Goal: Task Accomplishment & Management: Manage account settings

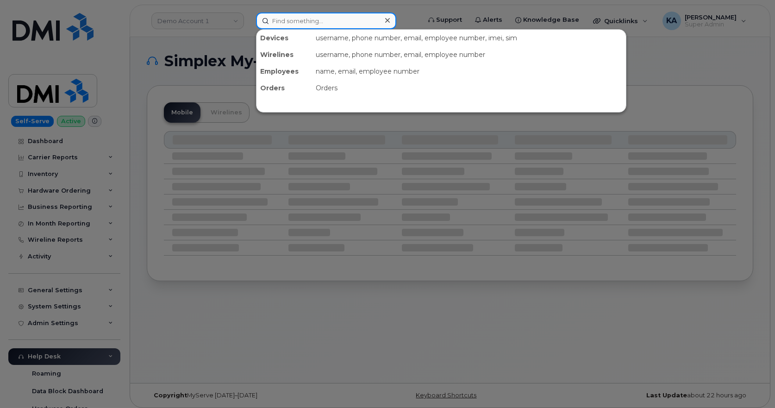
paste input "5063132254"
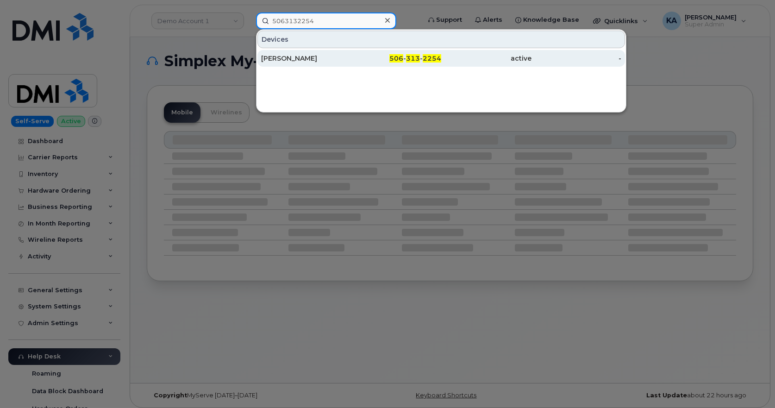
type input "5063132254"
click at [300, 59] on div "[PERSON_NAME]" at bounding box center [306, 58] width 90 height 9
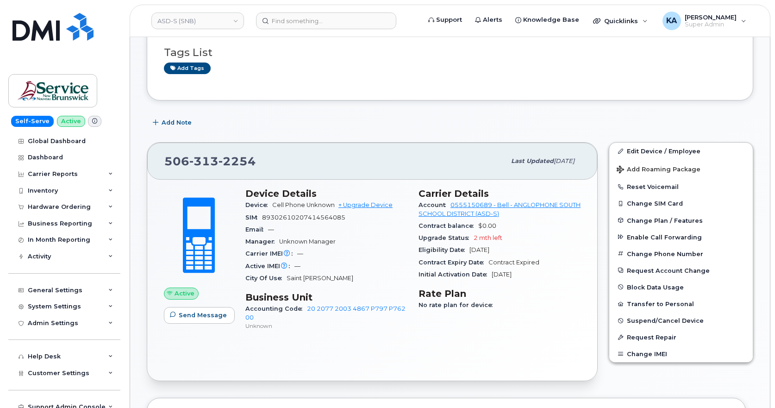
scroll to position [93, 0]
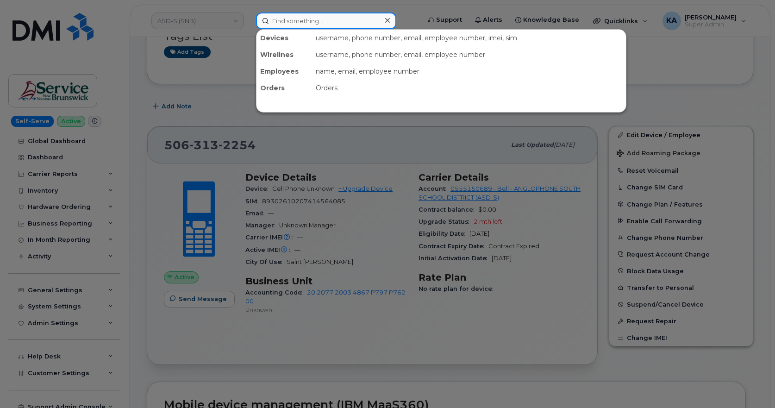
paste input "5063132256"
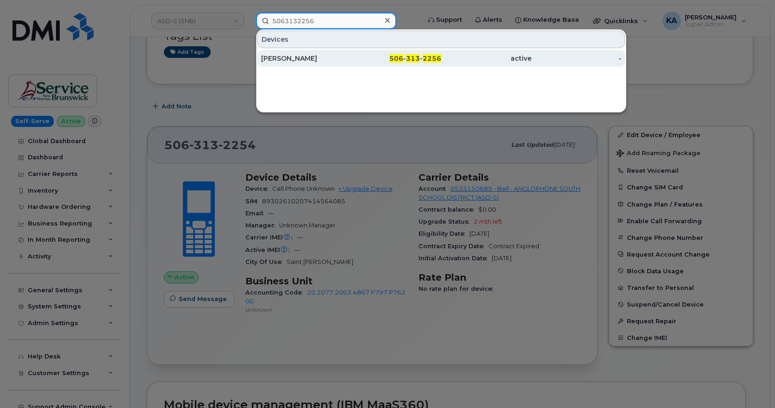
type input "5063132256"
click at [291, 55] on div "[PERSON_NAME]" at bounding box center [306, 58] width 90 height 9
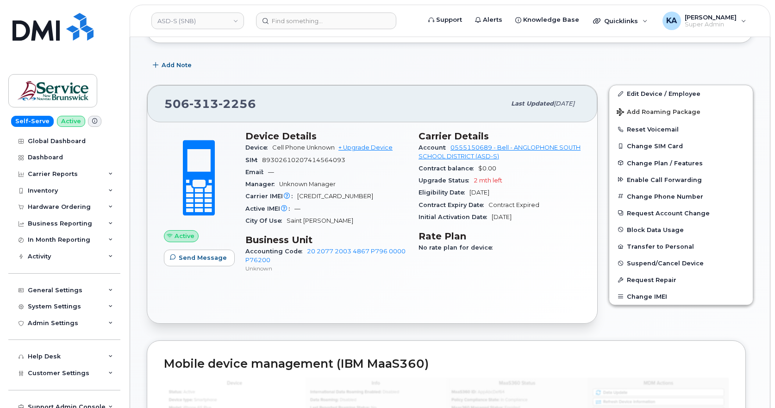
scroll to position [139, 0]
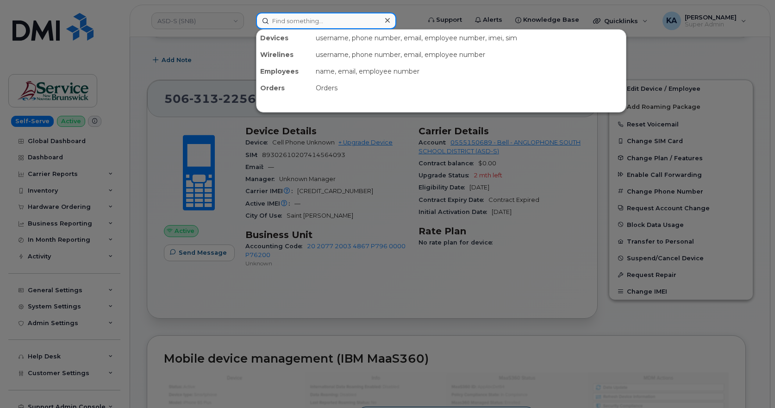
paste input "5063132257"
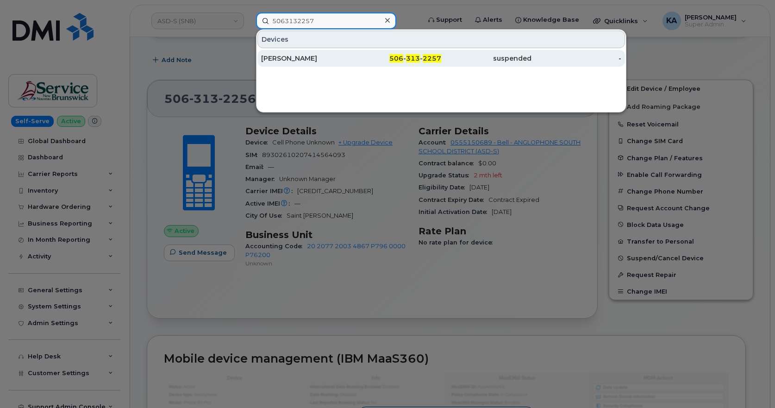
type input "5063132257"
click at [293, 55] on div "[PERSON_NAME]" at bounding box center [306, 58] width 90 height 9
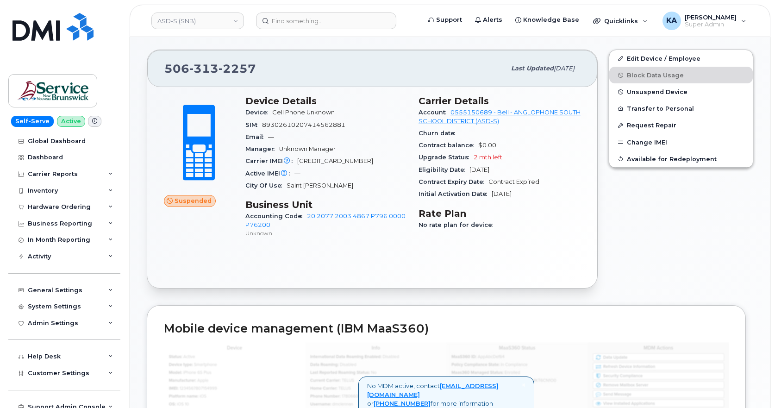
scroll to position [185, 0]
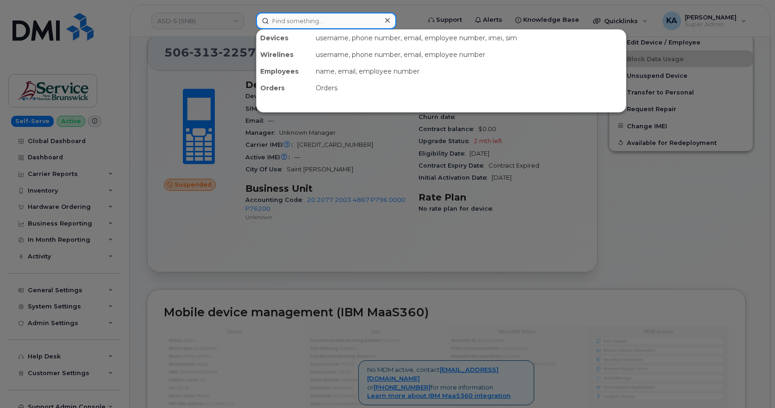
paste input "5063132258"
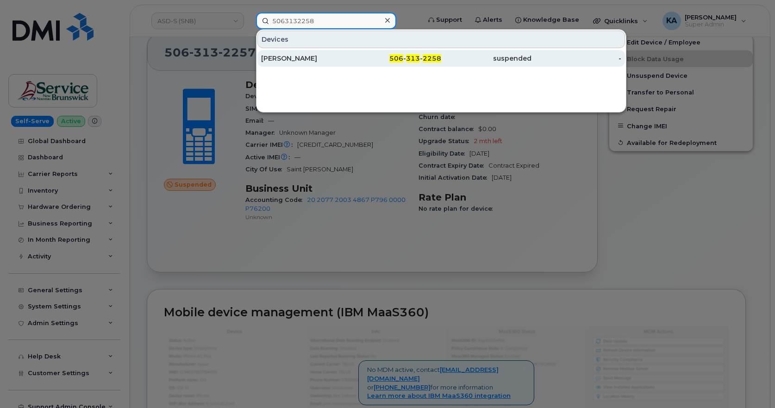
type input "5063132258"
click at [294, 57] on div "[PERSON_NAME]" at bounding box center [306, 58] width 90 height 9
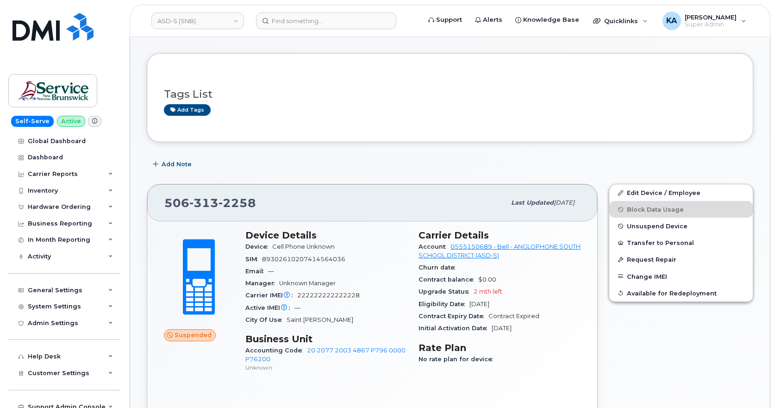
scroll to position [93, 0]
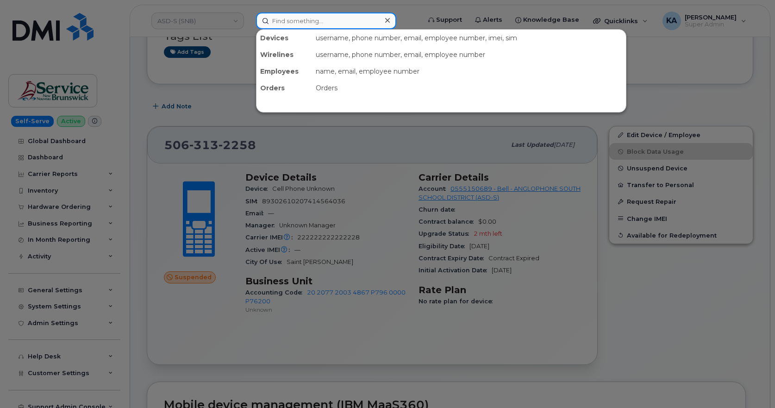
paste input "5063132261"
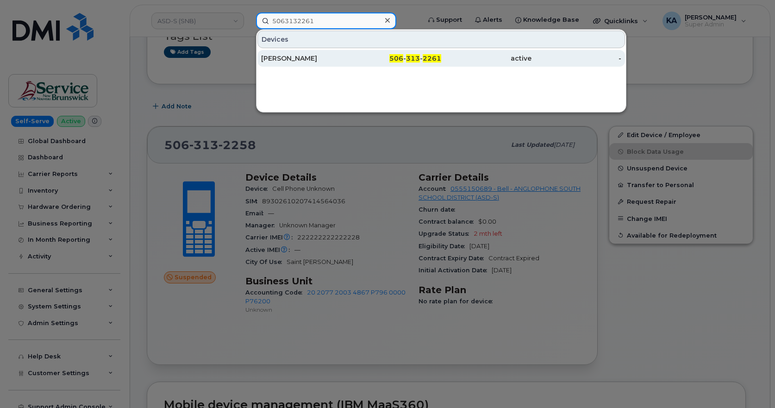
type input "5063132261"
click at [296, 57] on div "[PERSON_NAME]" at bounding box center [306, 58] width 90 height 9
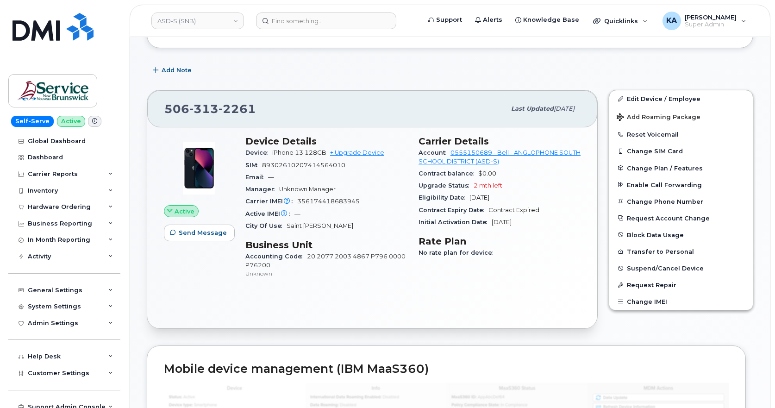
scroll to position [139, 0]
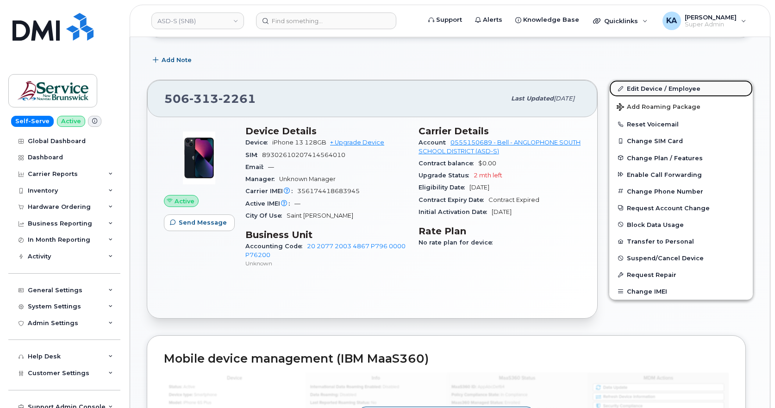
click at [636, 89] on link "Edit Device / Employee" at bounding box center [681, 88] width 144 height 17
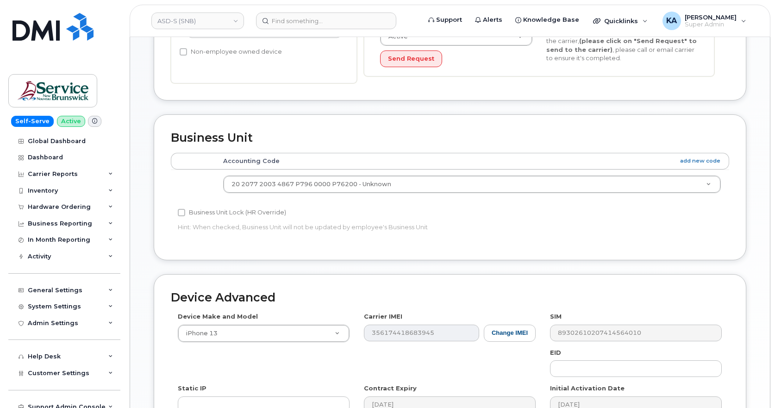
scroll to position [278, 0]
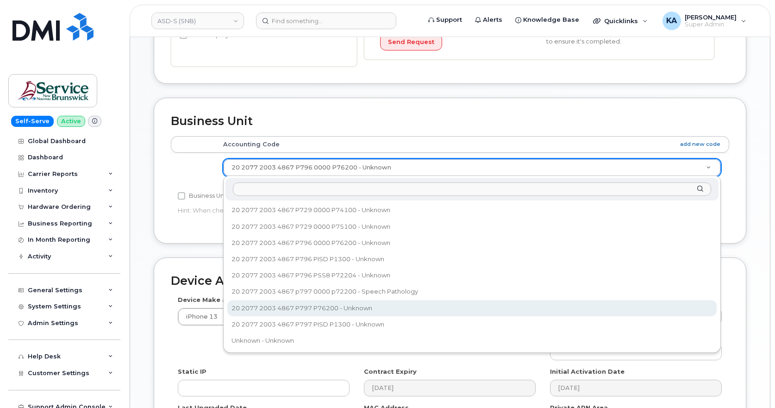
select select "35715541"
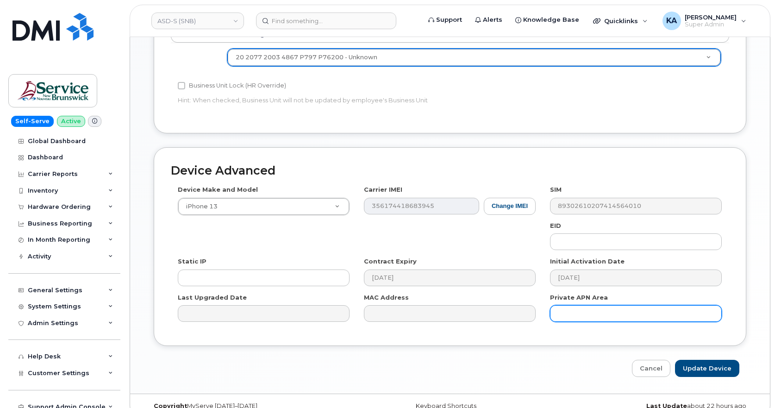
scroll to position [403, 0]
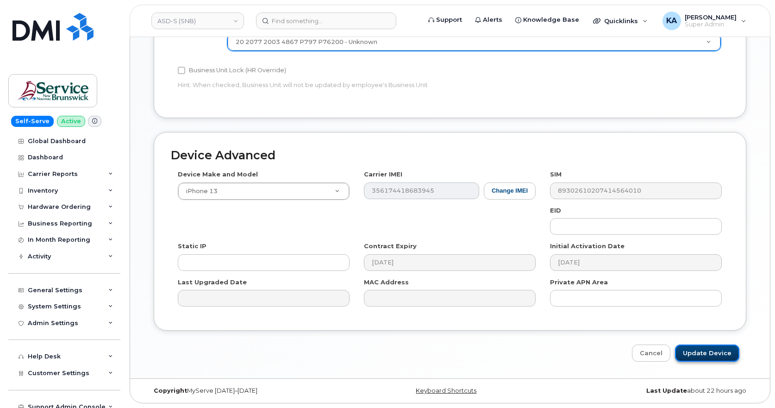
click at [706, 353] on input "Update Device" at bounding box center [707, 352] width 64 height 17
type input "Saving..."
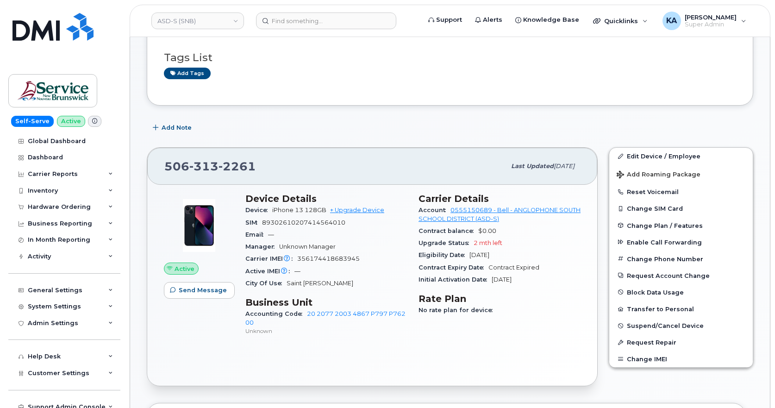
scroll to position [93, 0]
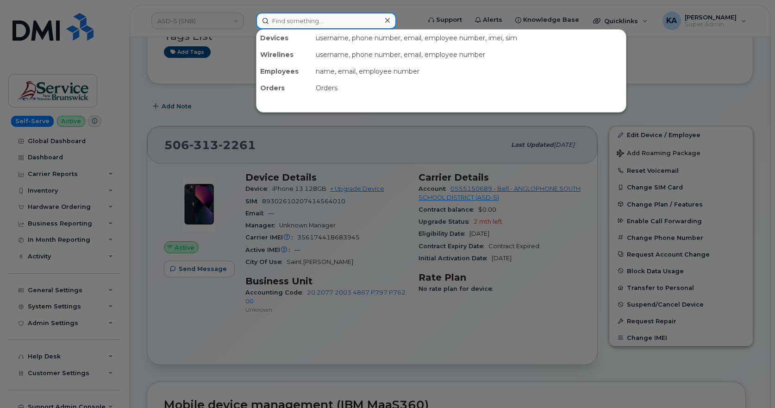
paste input "5063131308"
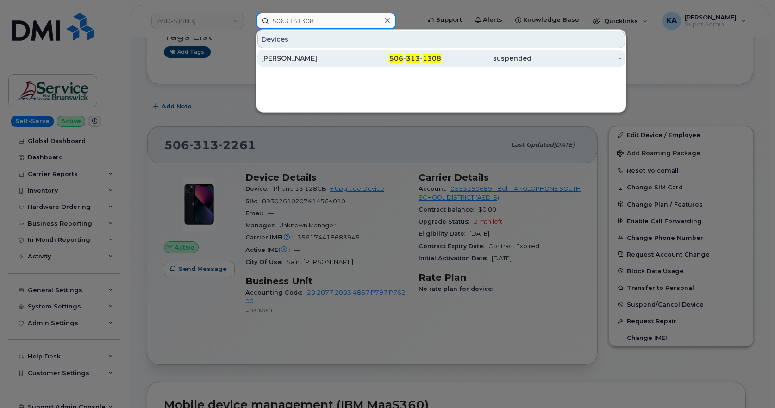
type input "5063131308"
click at [389, 58] on div "506 - 313 - 1308" at bounding box center [396, 58] width 90 height 9
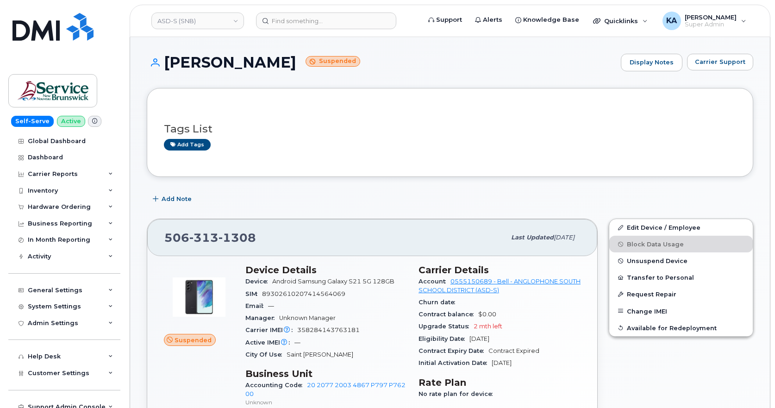
scroll to position [46, 0]
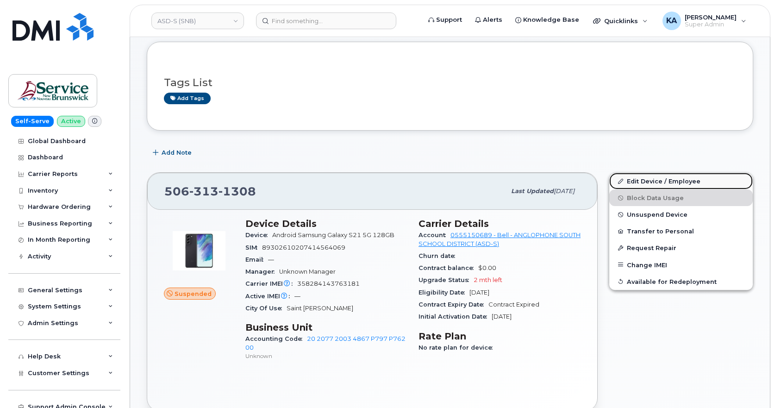
click at [638, 179] on link "Edit Device / Employee" at bounding box center [681, 181] width 144 height 17
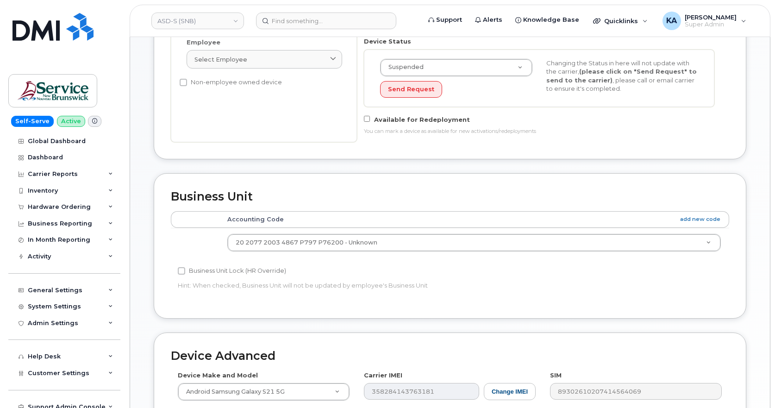
scroll to position [231, 0]
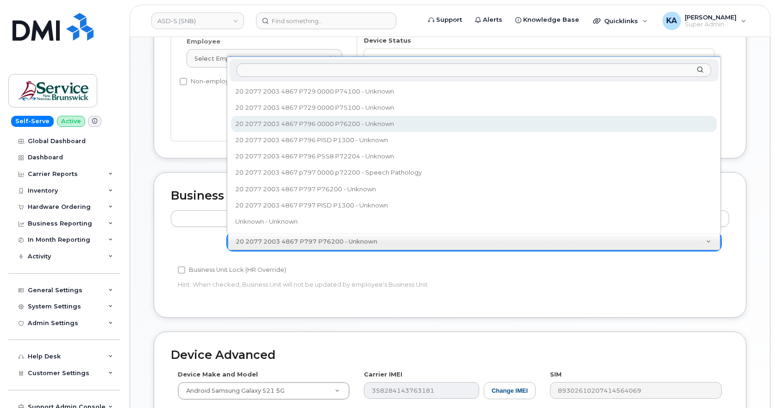
select select "35715542"
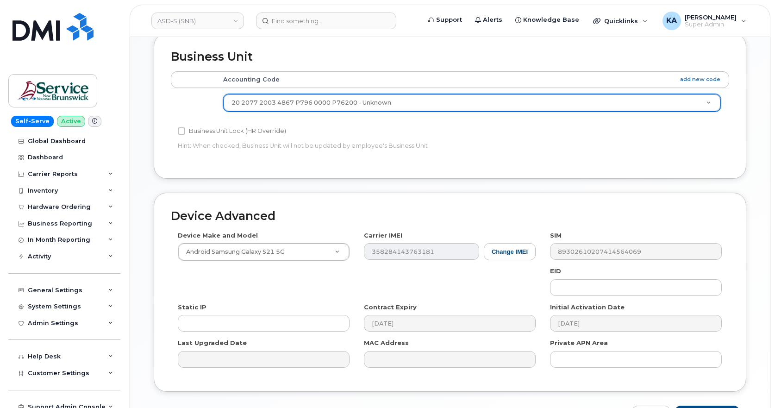
scroll to position [417, 0]
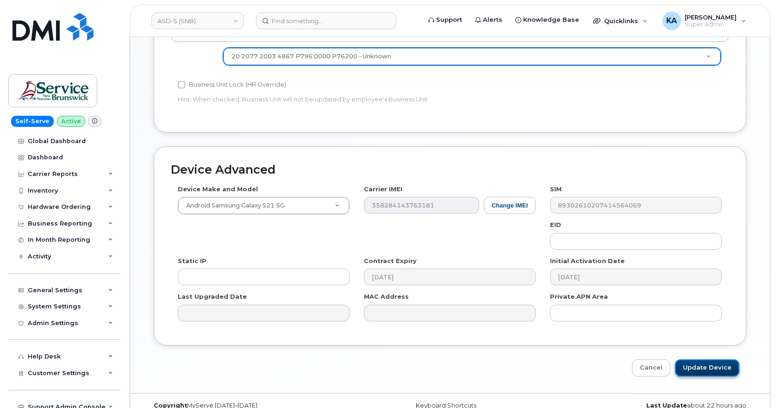
click at [700, 364] on input "Update Device" at bounding box center [707, 367] width 64 height 17
type input "Saving..."
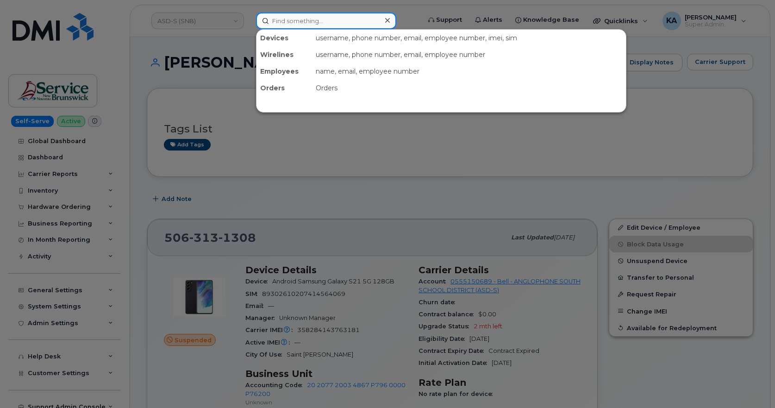
paste input "5063132260"
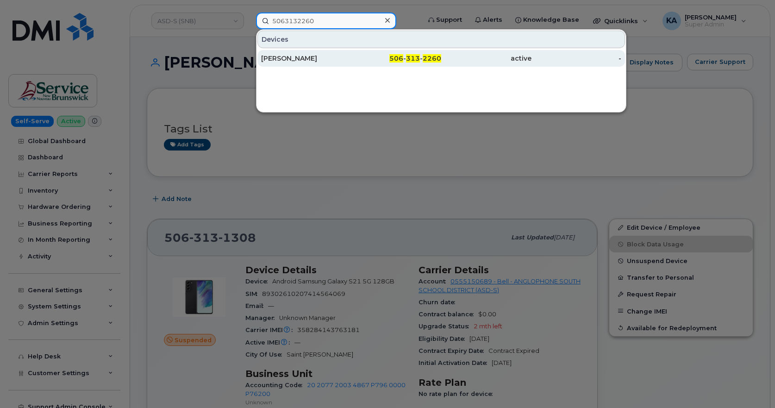
type input "5063132260"
click at [293, 56] on div "[PERSON_NAME]" at bounding box center [306, 58] width 90 height 9
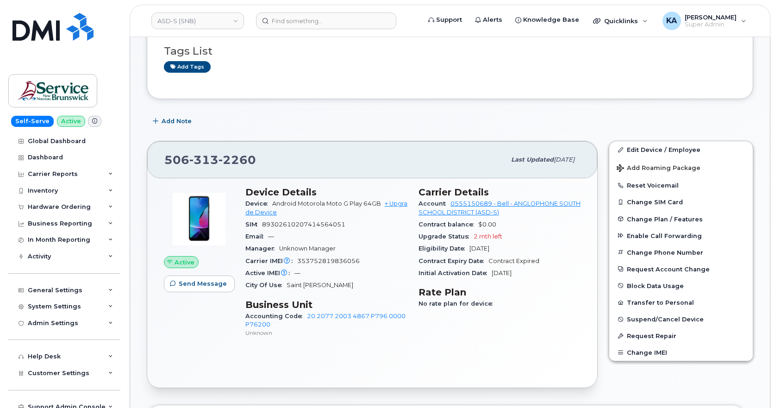
scroll to position [93, 0]
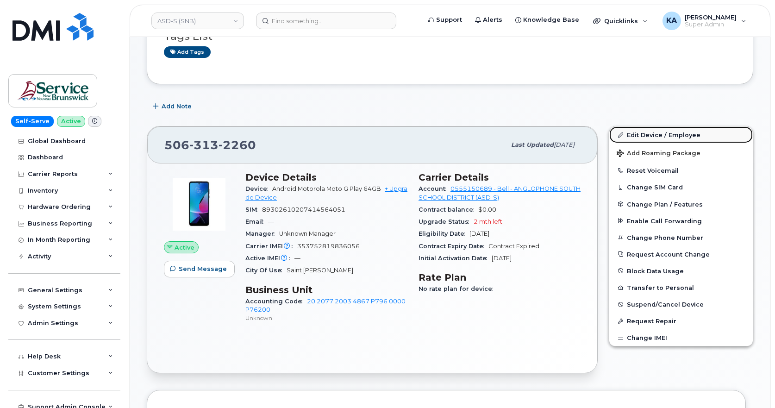
click at [633, 134] on link "Edit Device / Employee" at bounding box center [681, 134] width 144 height 17
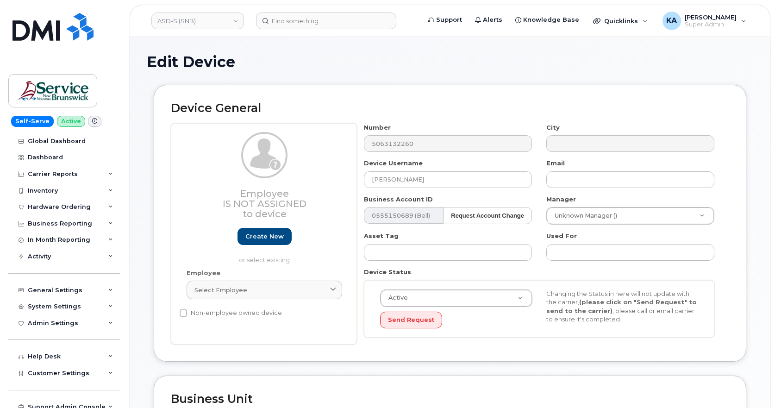
select select "35715542"
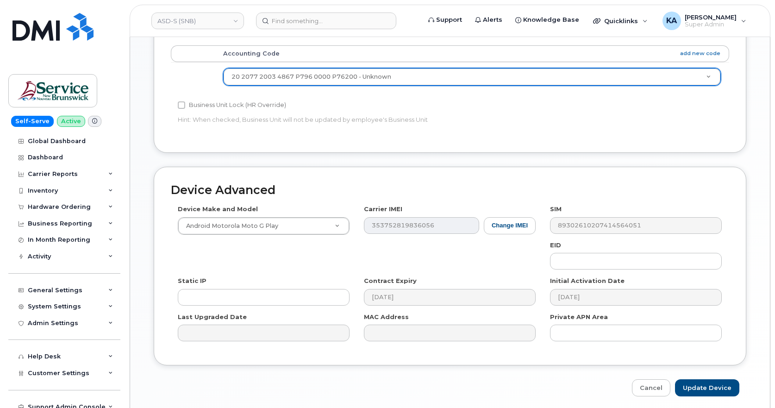
scroll to position [403, 0]
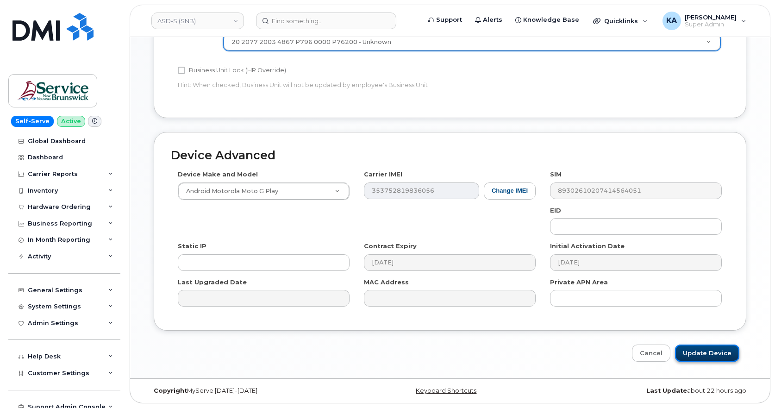
click at [694, 353] on input "Update Device" at bounding box center [707, 352] width 64 height 17
type input "Saving..."
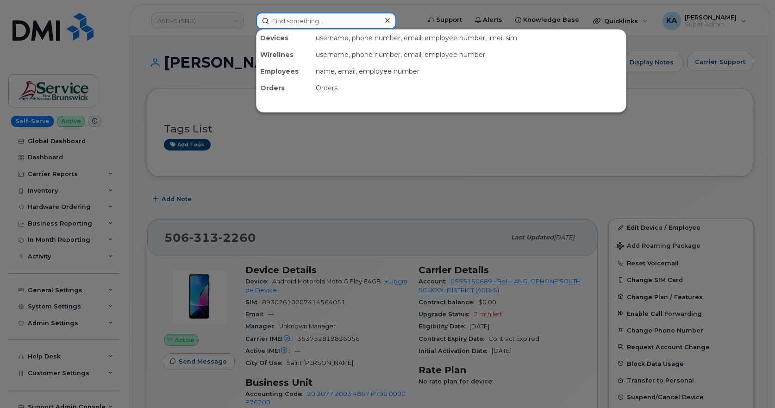
paste input "5063132259"
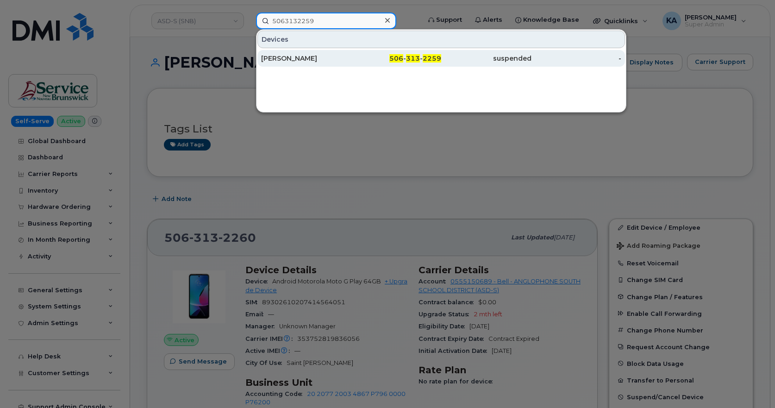
type input "5063132259"
click at [299, 53] on div "[PERSON_NAME]" at bounding box center [306, 58] width 90 height 17
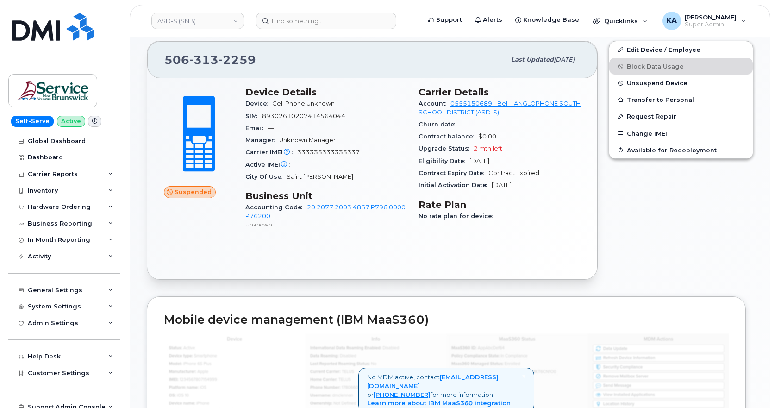
scroll to position [185, 0]
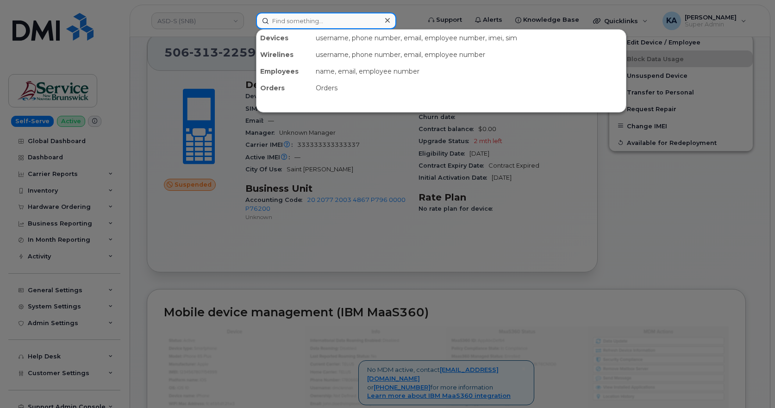
paste input "5063132258"
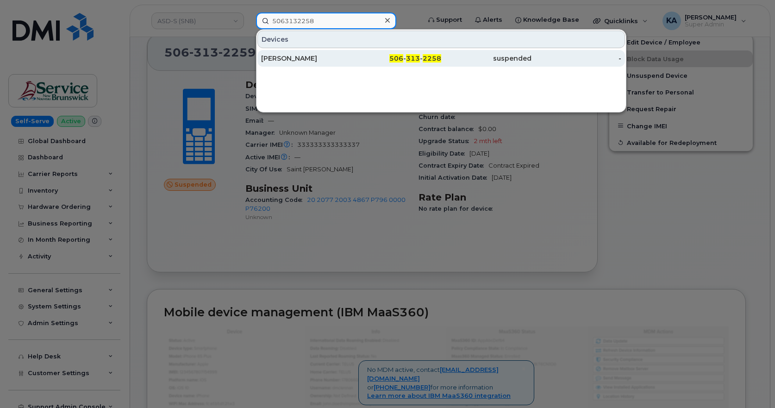
type input "5063132258"
click at [295, 60] on div "[PERSON_NAME]" at bounding box center [306, 58] width 90 height 9
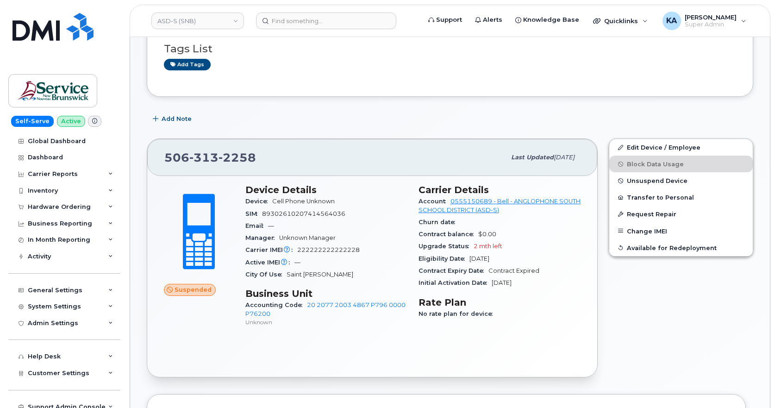
scroll to position [93, 0]
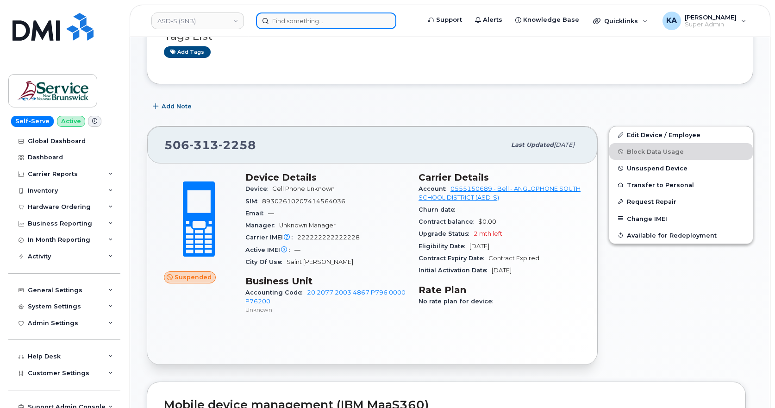
click at [295, 20] on input at bounding box center [326, 20] width 140 height 17
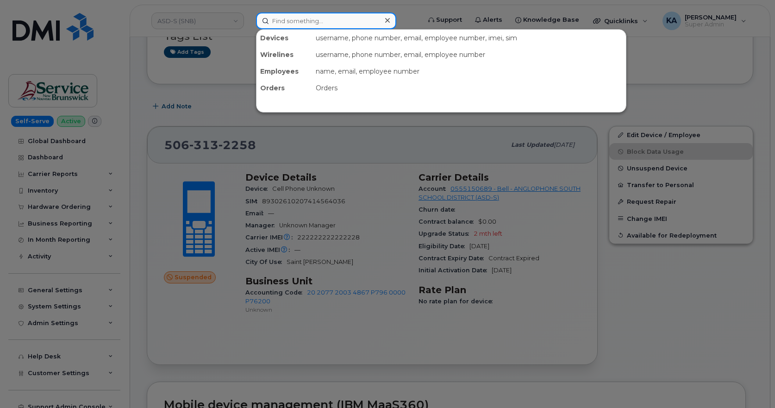
paste input "5063132254"
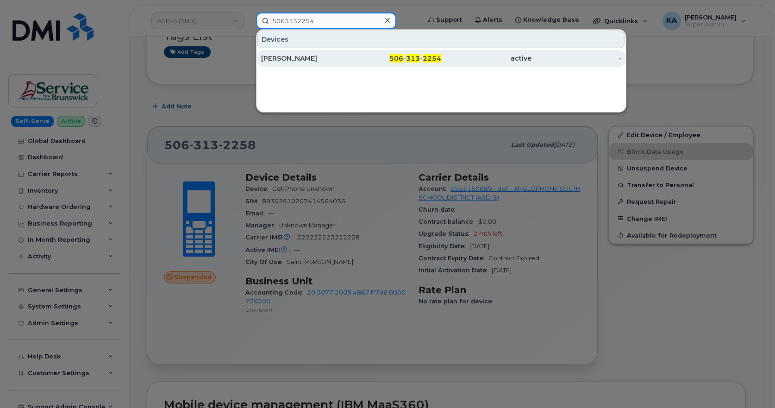
type input "5063132254"
click at [290, 58] on div "[PERSON_NAME]" at bounding box center [306, 58] width 90 height 9
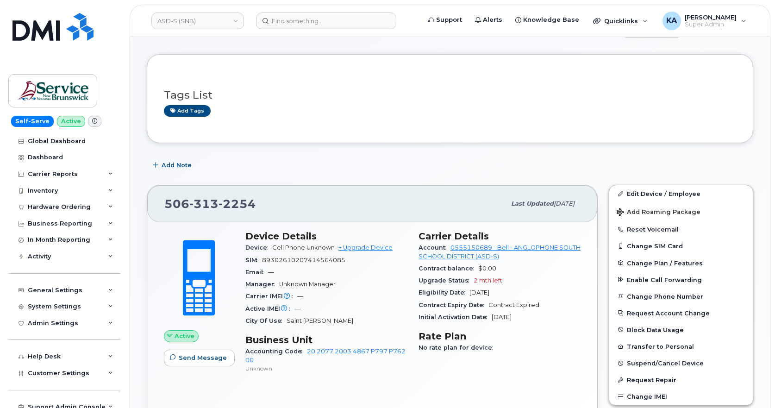
scroll to position [139, 0]
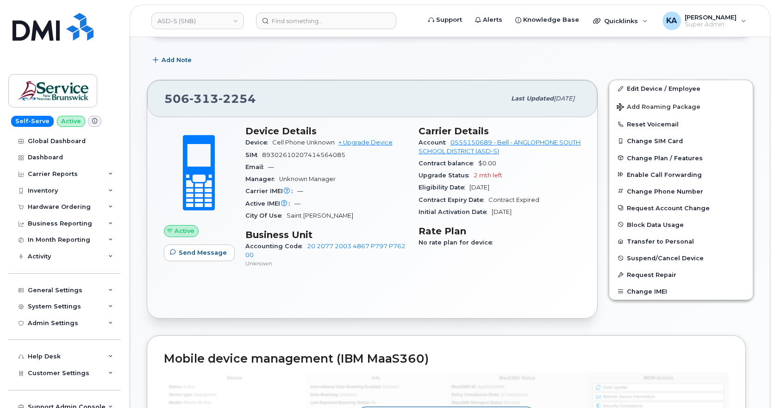
click at [284, 152] on span "89302610207414564085" at bounding box center [303, 154] width 83 height 7
copy span "89302610207414564085"
click at [300, 191] on span "—" at bounding box center [300, 190] width 6 height 7
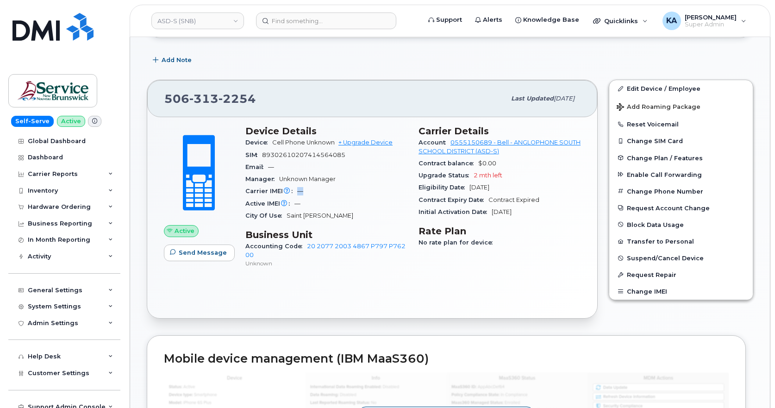
copy span "—"
click at [278, 23] on input at bounding box center [326, 20] width 140 height 17
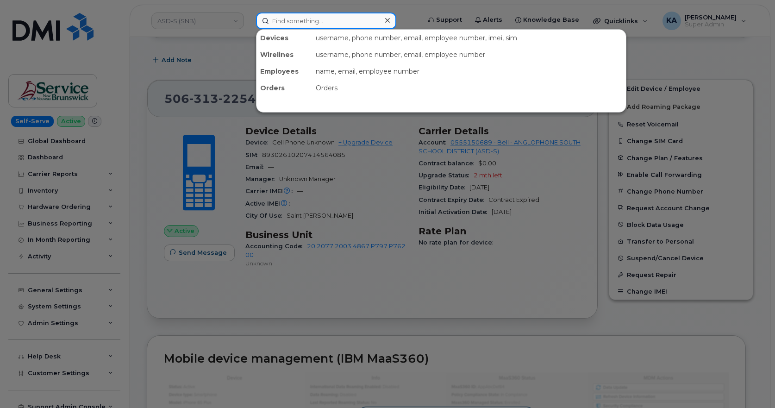
paste input "5063132256"
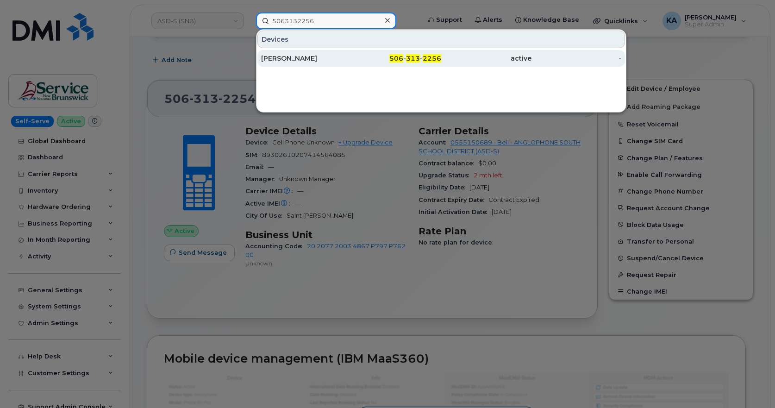
type input "5063132256"
click at [290, 57] on div "[PERSON_NAME]" at bounding box center [306, 58] width 90 height 9
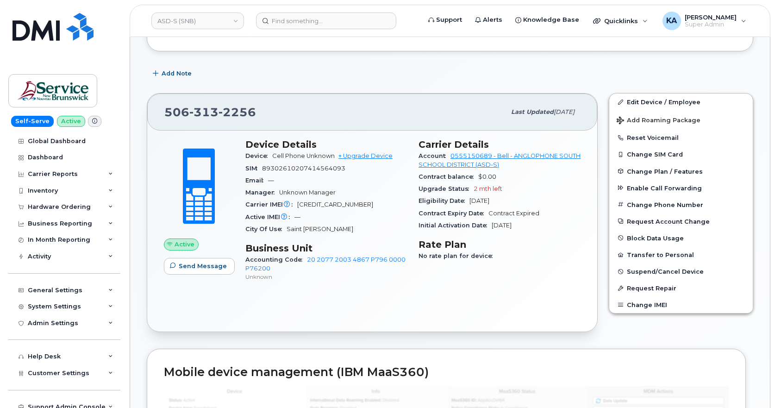
scroll to position [139, 0]
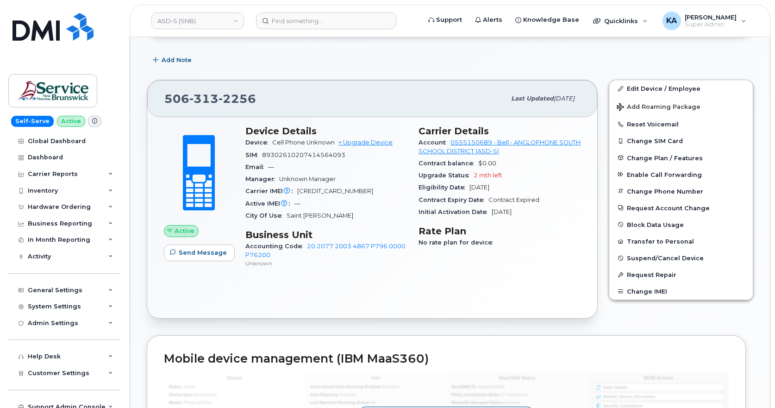
click at [285, 154] on span "89302610207414564093" at bounding box center [303, 154] width 83 height 7
copy span "89302610207414564093"
click at [330, 189] on span "[CREDIT_CARD_NUMBER]" at bounding box center [335, 190] width 76 height 7
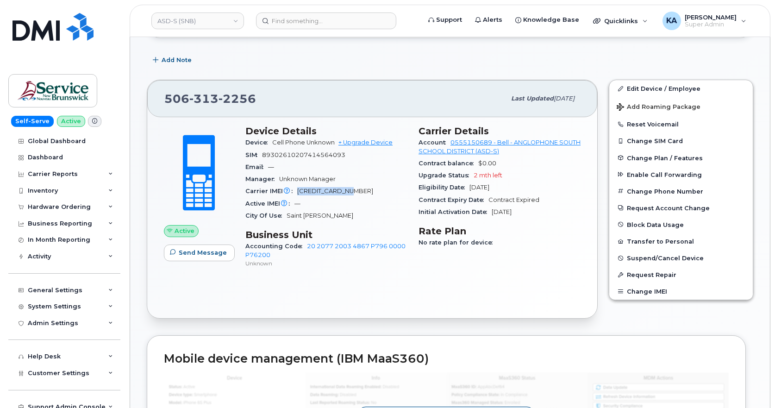
copy span "[CREDIT_CARD_NUMBER]"
click at [286, 23] on input at bounding box center [326, 20] width 140 height 17
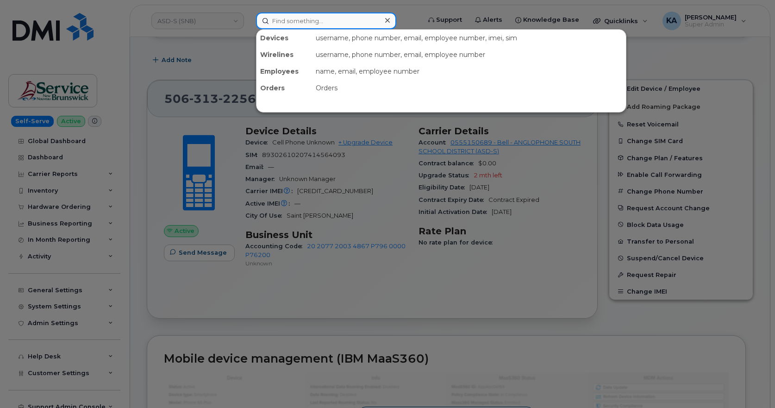
paste input "5063132257"
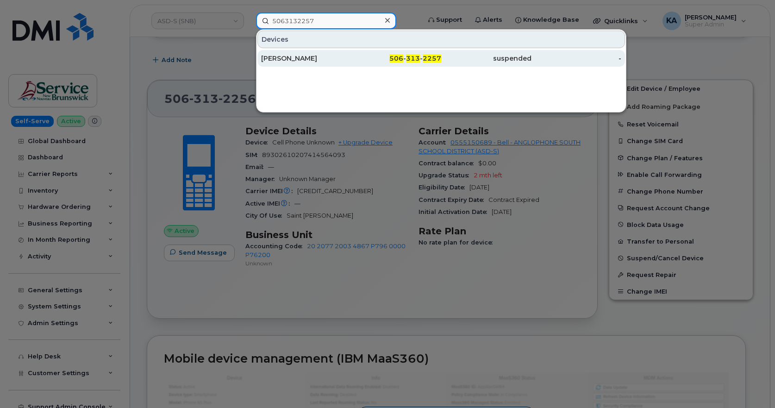
type input "5063132257"
click at [299, 55] on div "[PERSON_NAME]" at bounding box center [306, 58] width 90 height 9
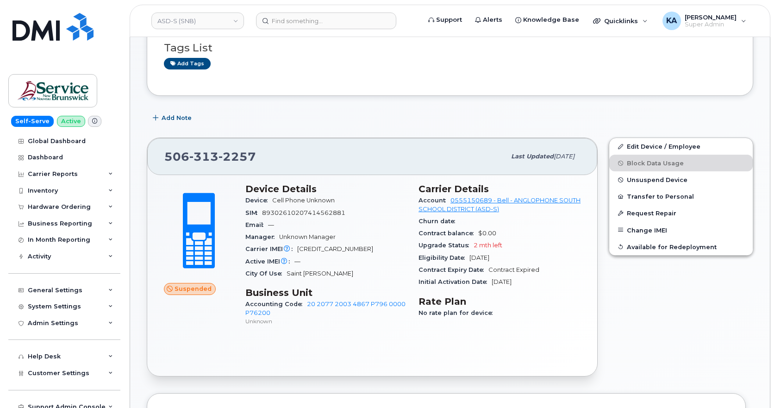
scroll to position [139, 0]
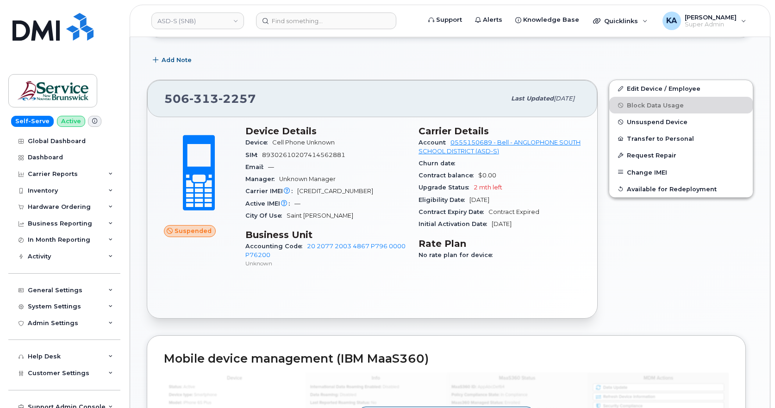
click at [284, 156] on span "89302610207414562881" at bounding box center [303, 154] width 83 height 7
copy span "89302610207414562881"
click at [320, 191] on span "131313131313131" at bounding box center [335, 190] width 76 height 7
click at [321, 190] on span "131313131313131" at bounding box center [335, 190] width 76 height 7
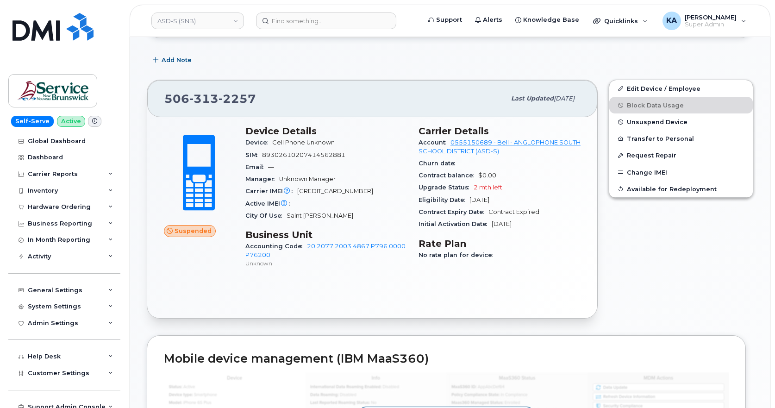
click at [321, 190] on span "131313131313131" at bounding box center [335, 190] width 76 height 7
copy span "131313131313131"
click at [298, 22] on input at bounding box center [326, 20] width 140 height 17
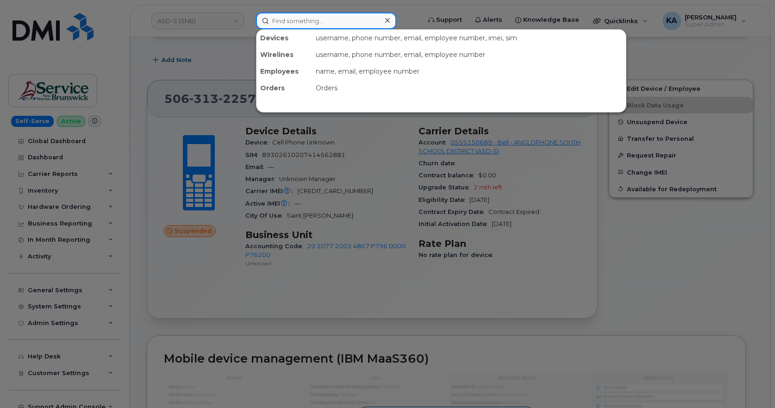
paste input "5063132258"
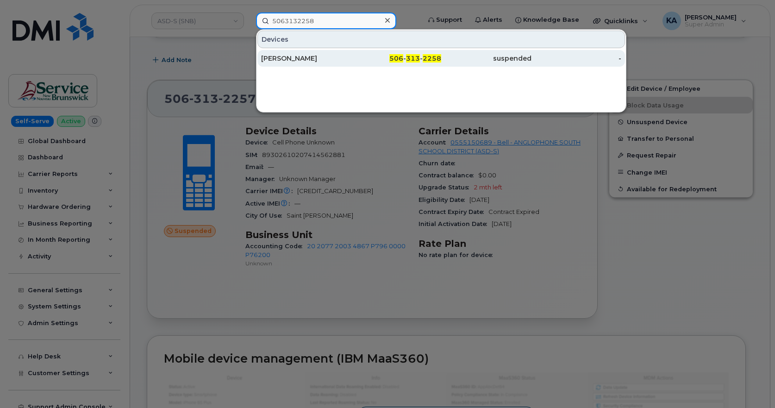
type input "5063132258"
click at [289, 58] on div "[PERSON_NAME]" at bounding box center [306, 58] width 90 height 9
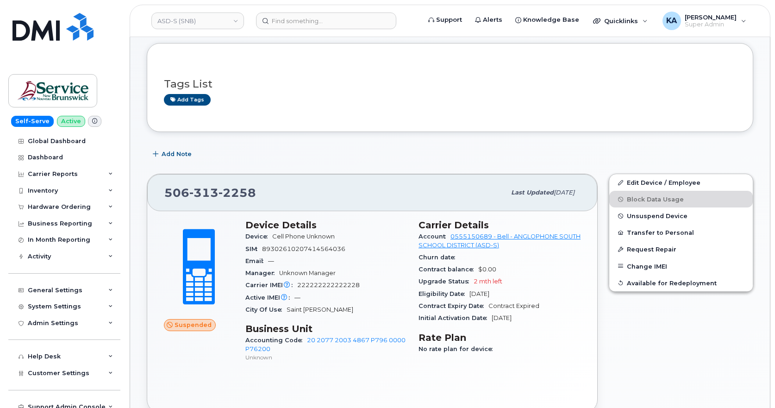
scroll to position [139, 0]
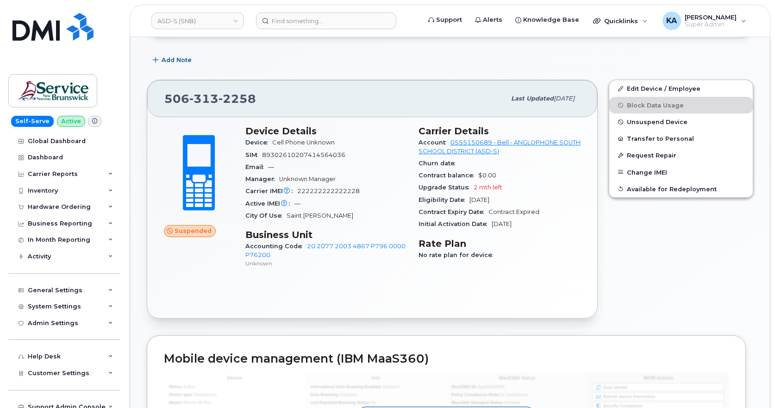
click at [303, 155] on span "89302610207414564036" at bounding box center [303, 154] width 83 height 7
copy span "89302610207414564036"
click at [317, 191] on span "222222222222228" at bounding box center [328, 190] width 62 height 7
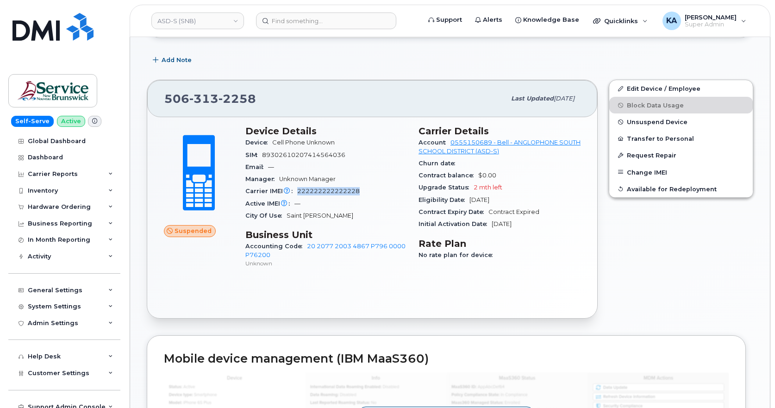
copy span "222222222222228"
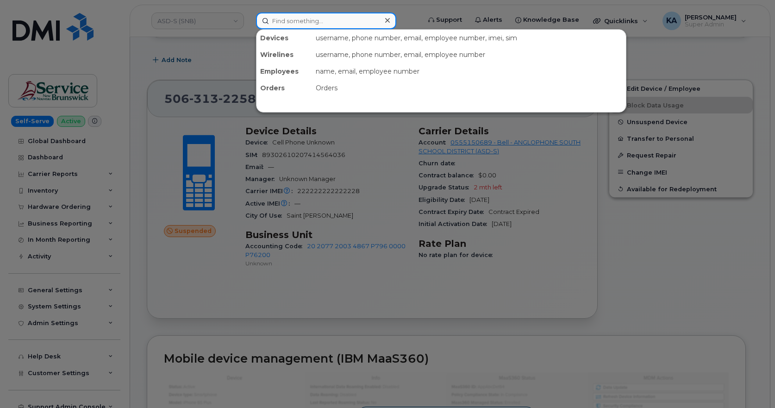
click at [304, 24] on input at bounding box center [326, 20] width 140 height 17
paste input "5063132259"
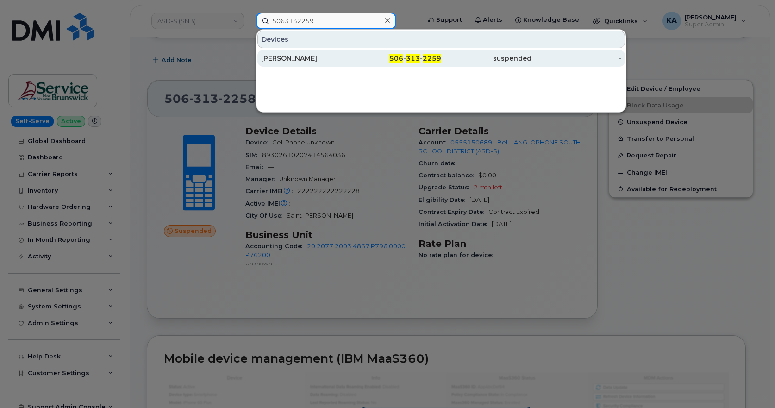
type input "5063132259"
click at [294, 56] on div "[PERSON_NAME]" at bounding box center [306, 58] width 90 height 9
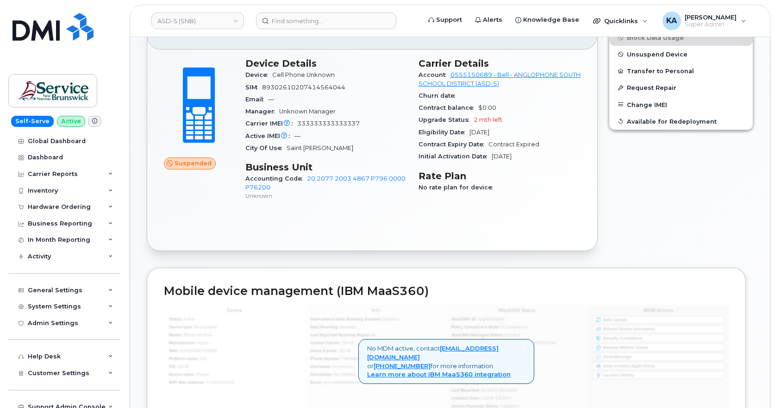
scroll to position [208, 0]
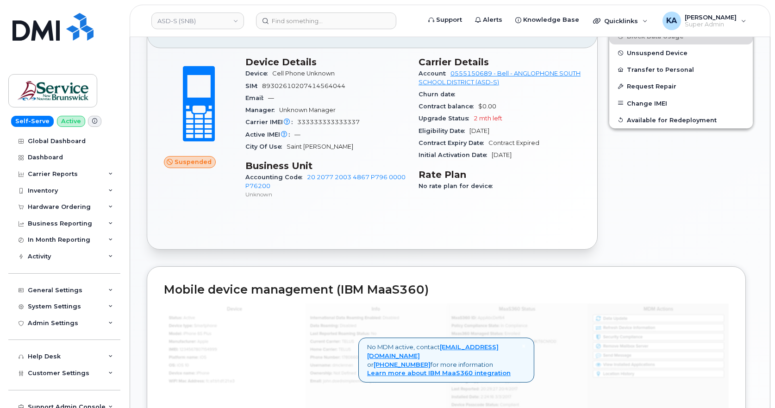
click at [294, 84] on span "89302610207414564044" at bounding box center [303, 85] width 83 height 7
copy span "89302610207414564044"
click at [312, 122] on span "333333333333337" at bounding box center [328, 122] width 62 height 7
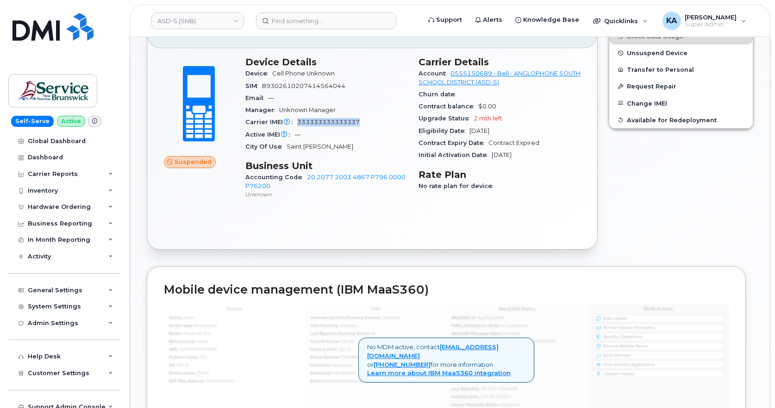
copy span "333333333333337"
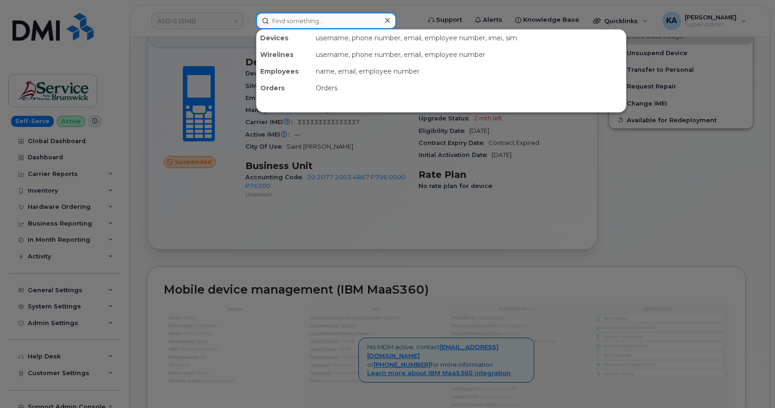
click at [312, 19] on input at bounding box center [326, 20] width 140 height 17
paste input "5063132260"
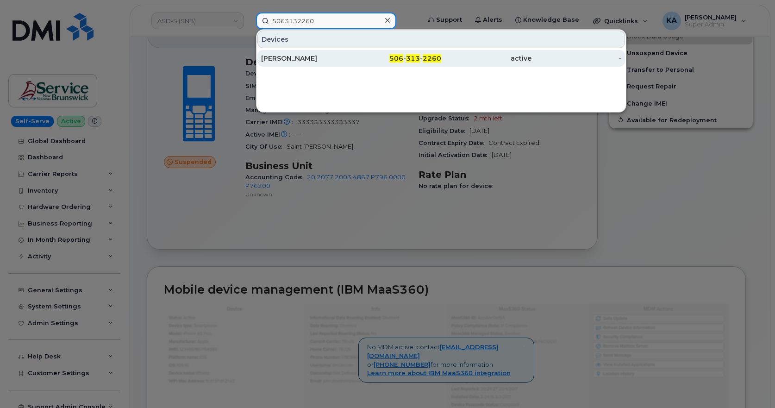
type input "5063132260"
click at [302, 59] on div "[PERSON_NAME]" at bounding box center [306, 58] width 90 height 9
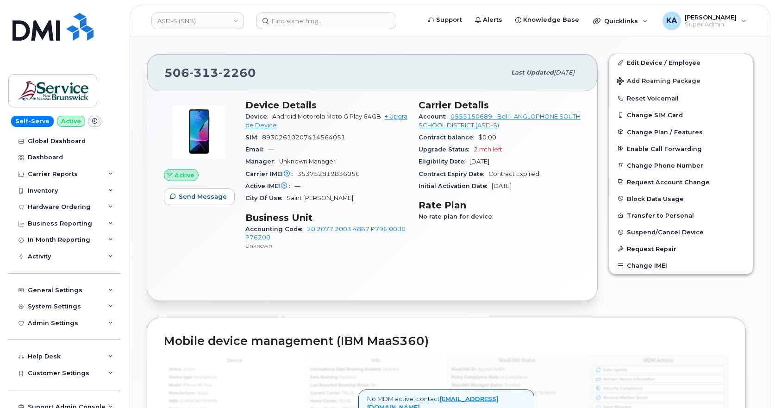
scroll to position [185, 0]
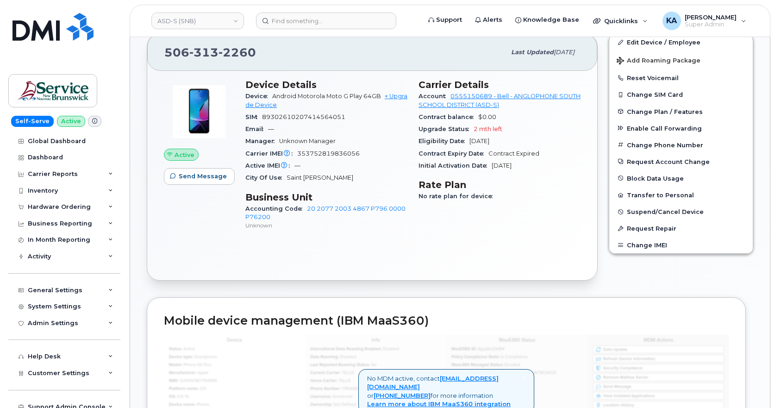
click at [291, 118] on span "89302610207414564051" at bounding box center [303, 116] width 83 height 7
copy span "89302610207414564051"
click at [319, 152] on span "353752819836056" at bounding box center [328, 153] width 62 height 7
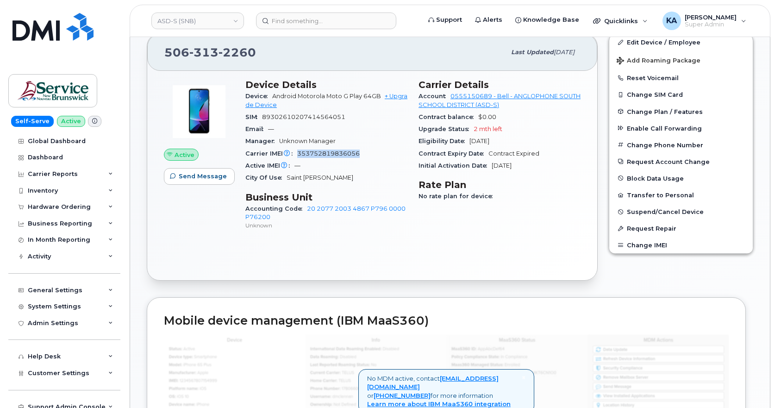
copy span "353752819836056"
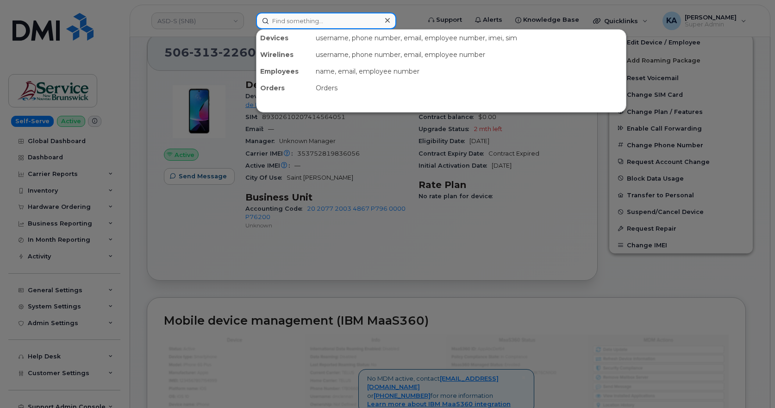
click at [293, 24] on input at bounding box center [326, 20] width 140 height 17
paste input "5063131308"
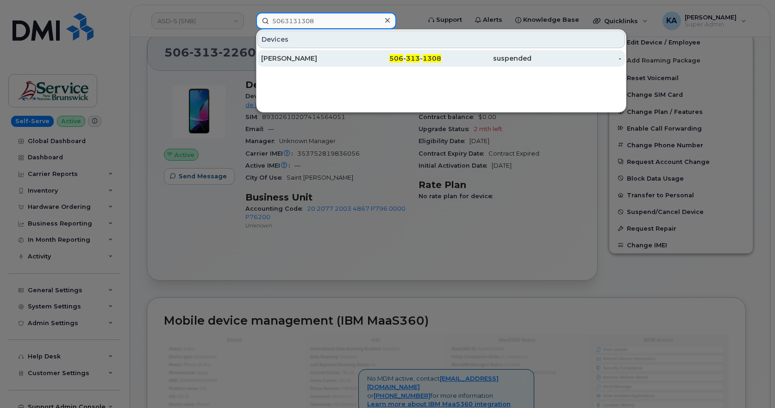
type input "5063131308"
click at [289, 56] on div "[PERSON_NAME]" at bounding box center [306, 58] width 90 height 9
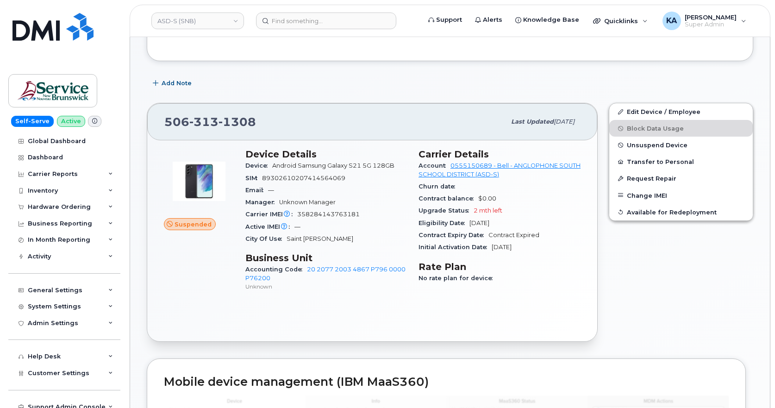
scroll to position [185, 0]
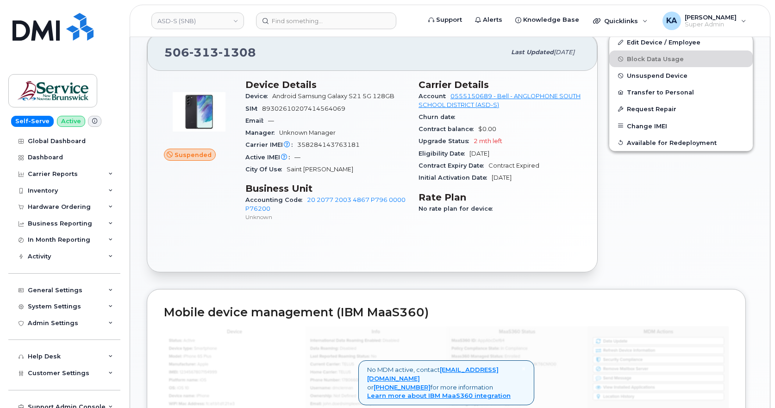
click at [321, 107] on span "89302610207414564069" at bounding box center [303, 108] width 83 height 7
copy span "89302610207414564069"
click at [320, 144] on span "358284143763181" at bounding box center [328, 144] width 62 height 7
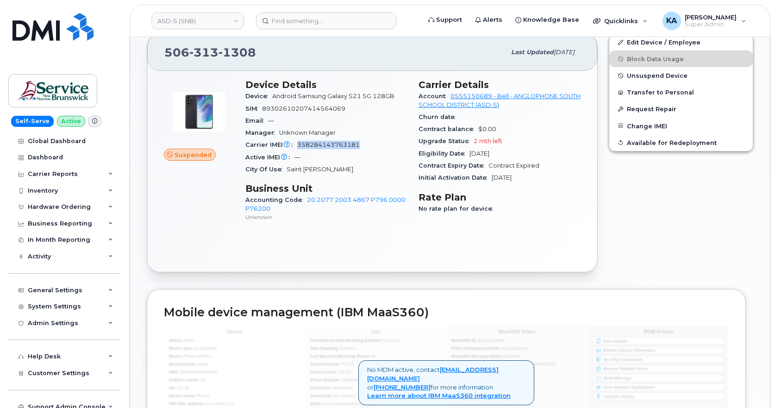
copy span "358284143763181"
click at [318, 22] on input at bounding box center [326, 20] width 140 height 17
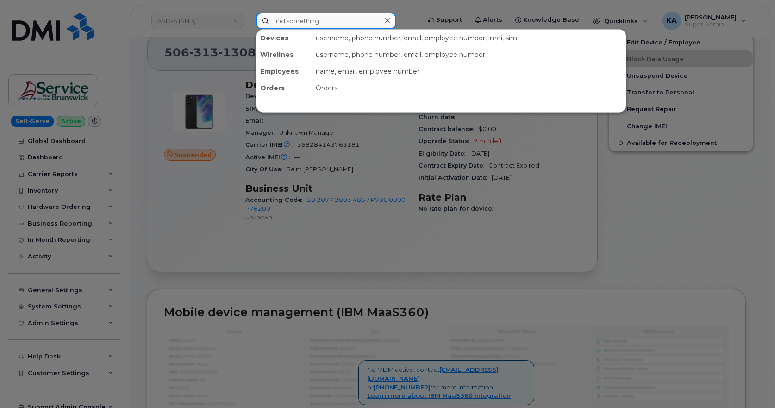
paste input "5063132261"
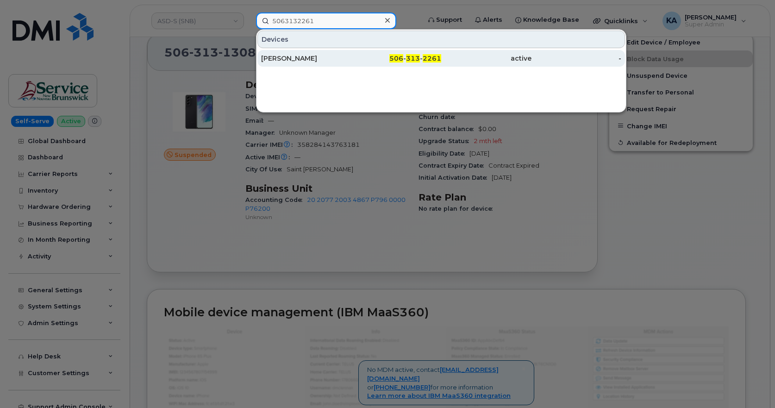
type input "5063132261"
click at [295, 59] on div "[PERSON_NAME]" at bounding box center [306, 58] width 90 height 9
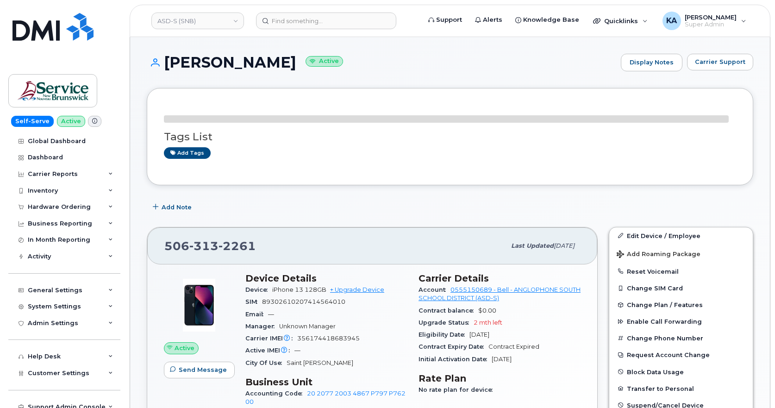
scroll to position [131, 0]
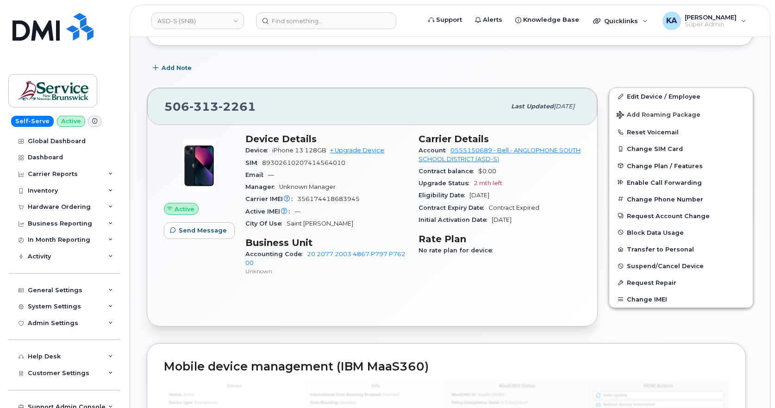
click at [278, 164] on span "89302610207414564010" at bounding box center [303, 162] width 83 height 7
copy span "89302610207414564010"
click at [312, 198] on span "356174418683945" at bounding box center [328, 198] width 62 height 7
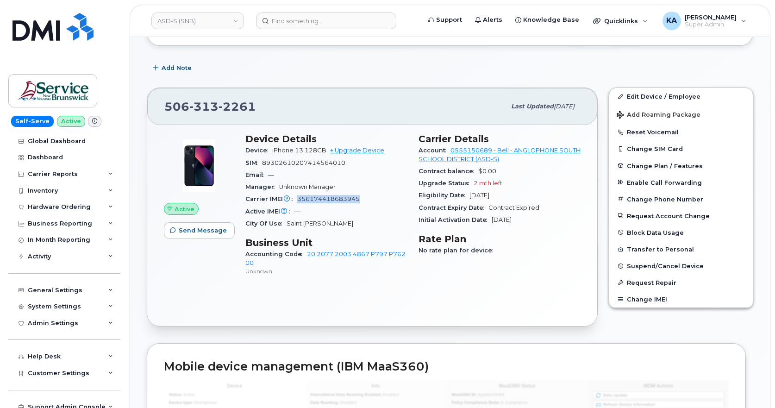
copy span "356174418683945"
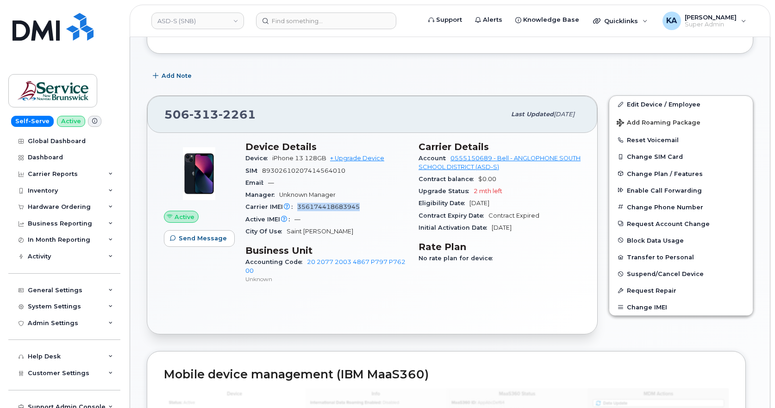
scroll to position [0, 0]
